Goal: Navigation & Orientation: Find specific page/section

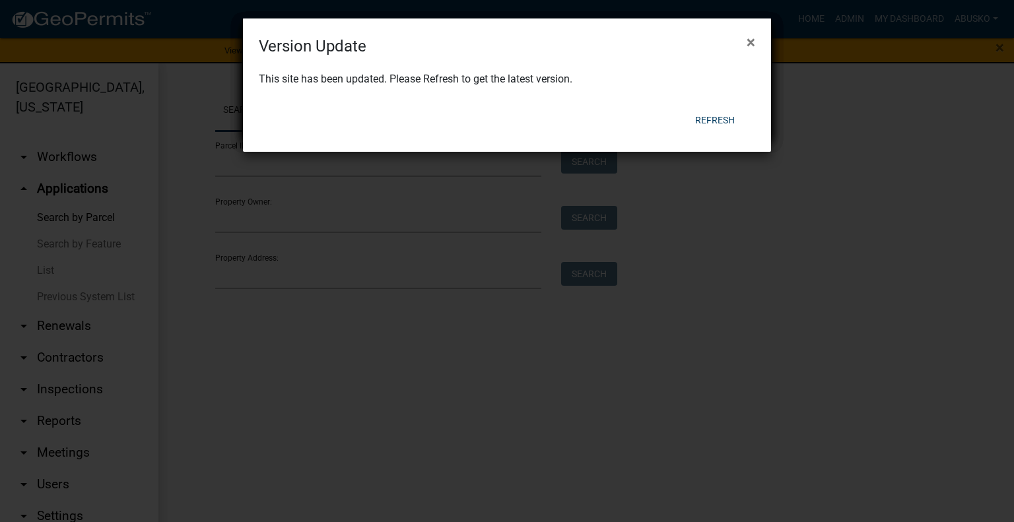
click at [747, 44] on span "×" at bounding box center [750, 42] width 9 height 18
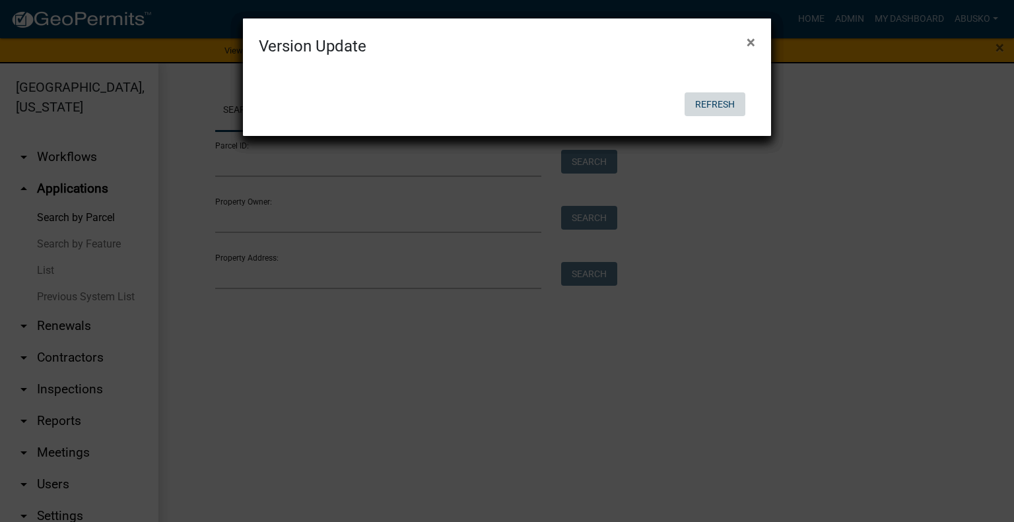
click at [717, 102] on button "Refresh" at bounding box center [714, 104] width 61 height 24
click at [748, 40] on span "×" at bounding box center [750, 42] width 9 height 18
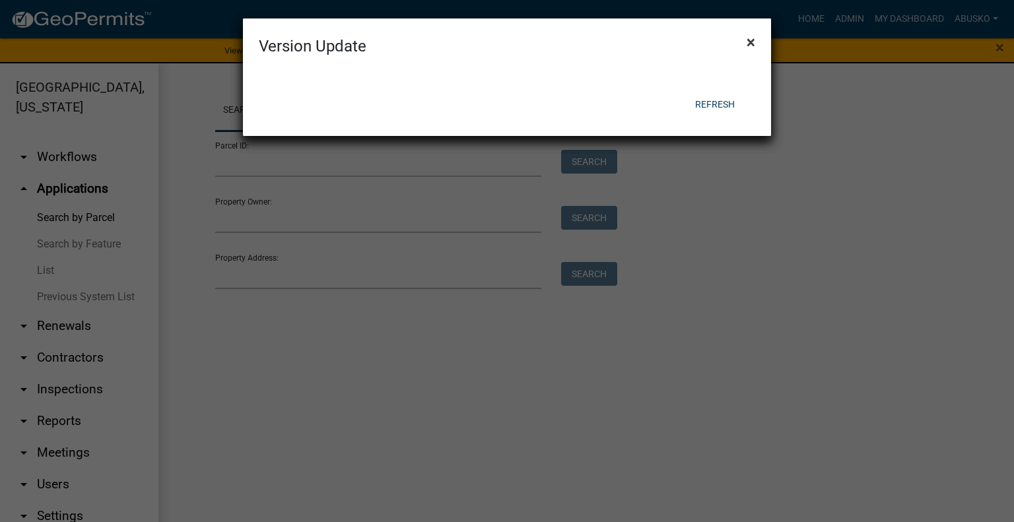
click at [748, 40] on span "×" at bounding box center [750, 42] width 9 height 18
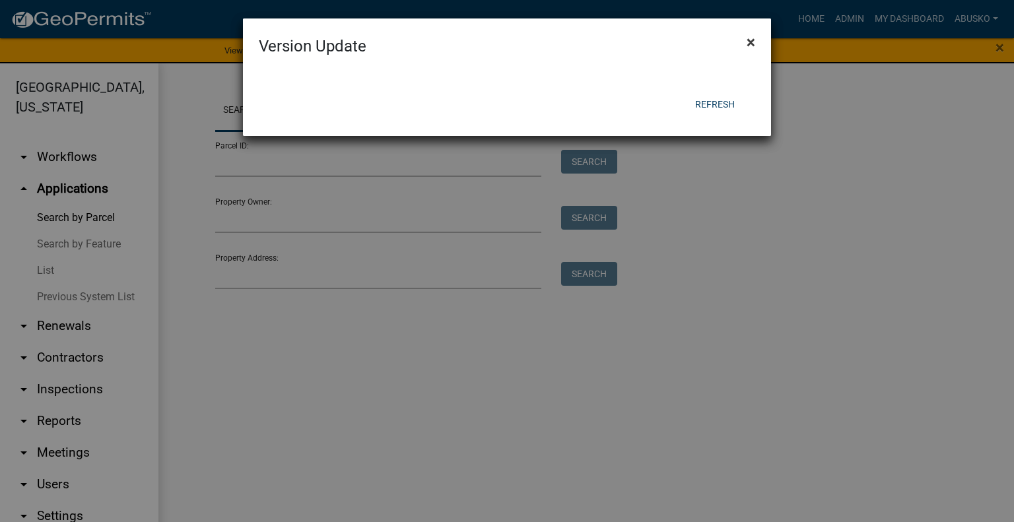
click at [748, 40] on form "Version Update × Refresh" at bounding box center [507, 38] width 528 height 106
click at [748, 40] on span "×" at bounding box center [750, 42] width 9 height 18
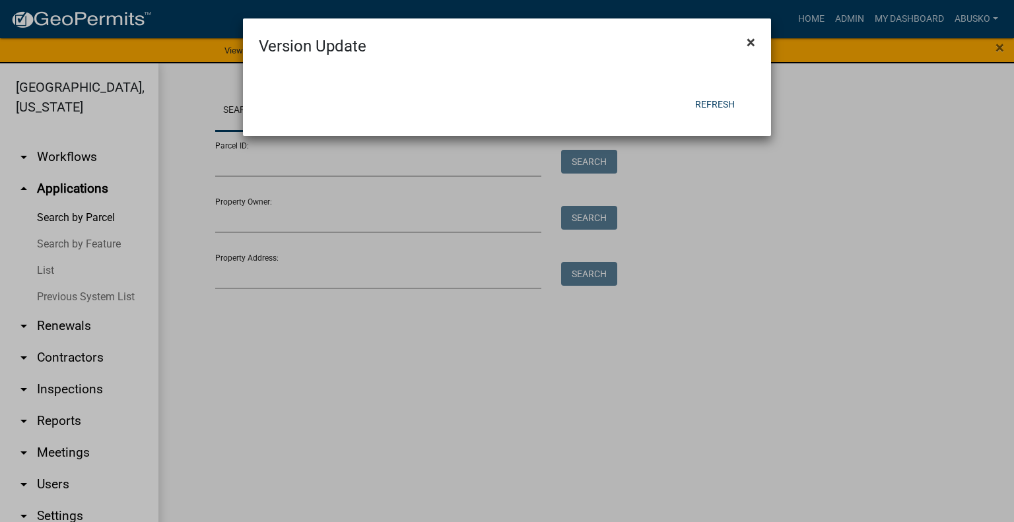
click at [748, 40] on form "Version Update × Refresh" at bounding box center [507, 38] width 528 height 106
click at [748, 40] on div at bounding box center [507, 39] width 528 height 29
drag, startPoint x: 748, startPoint y: 40, endPoint x: 307, endPoint y: -69, distance: 454.7
click at [307, 0] on html "Internet Explorer does NOT work with GeoPermits. Get a new browser for more sec…" at bounding box center [507, 261] width 1014 height 522
